Goal: Navigation & Orientation: Find specific page/section

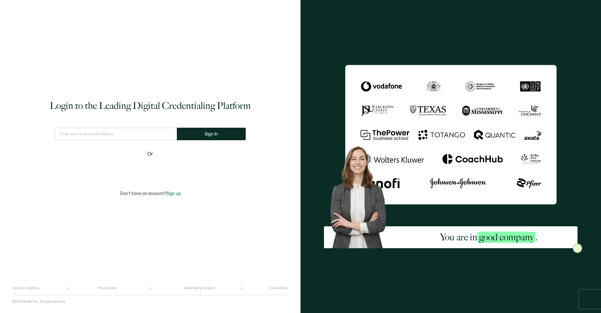
type input "[EMAIL_ADDRESS][DOMAIN_NAME]"
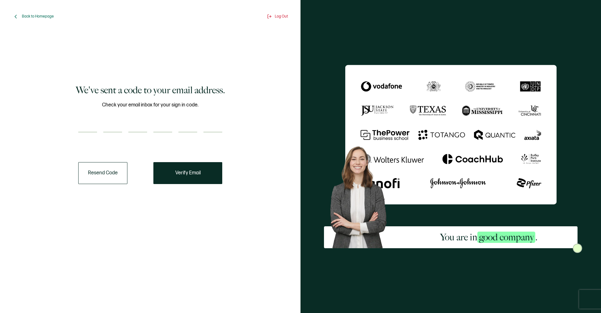
click at [92, 125] on input "number" at bounding box center [87, 126] width 19 height 13
type input "9"
type input "5"
type input "4"
type input "2"
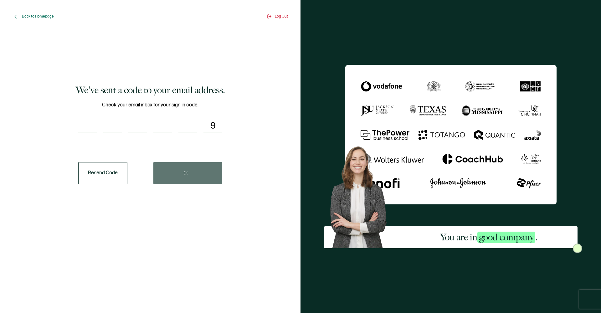
type input "9"
type input "1"
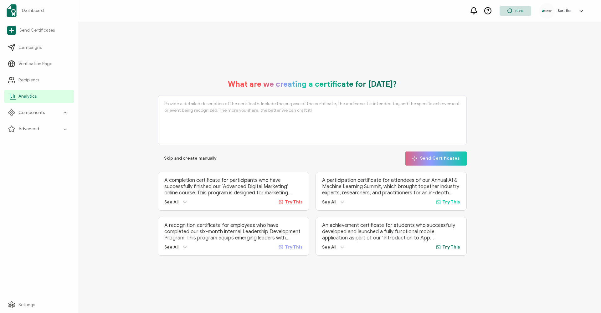
click at [22, 97] on span "Analytics" at bounding box center [27, 96] width 18 height 6
